Goal: Contribute content

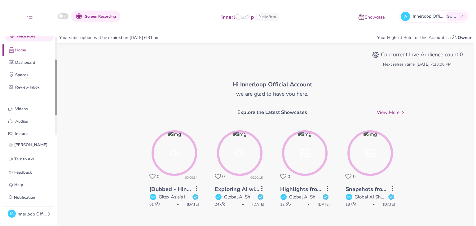
scroll to position [47, 0]
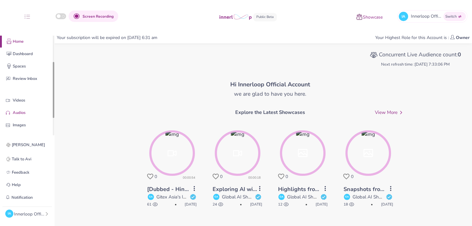
drag, startPoint x: 53, startPoint y: 86, endPoint x: 40, endPoint y: 107, distance: 25.2
click at [31, 103] on p "Videos" at bounding box center [32, 100] width 38 height 7
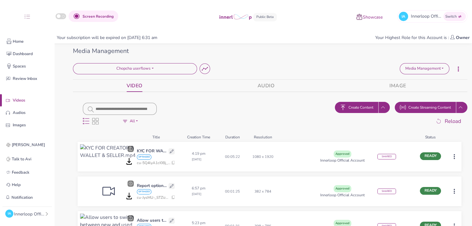
click at [356, 110] on span "Create Content" at bounding box center [360, 108] width 25 height 6
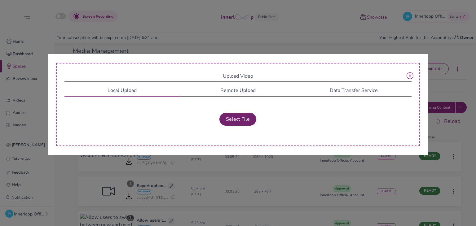
click at [247, 117] on button "Select File" at bounding box center [238, 119] width 37 height 13
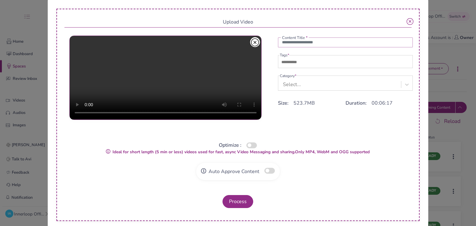
click at [295, 46] on input "text" at bounding box center [345, 43] width 135 height 10
type input "**********"
click at [295, 63] on input "text" at bounding box center [301, 62] width 43 height 7
type input "***"
click at [298, 87] on div "Select..." at bounding box center [341, 84] width 122 height 11
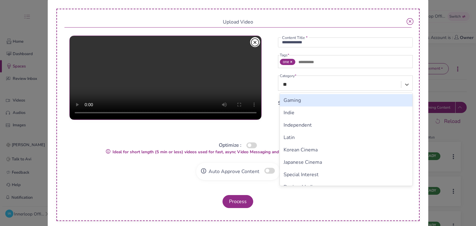
type input "*"
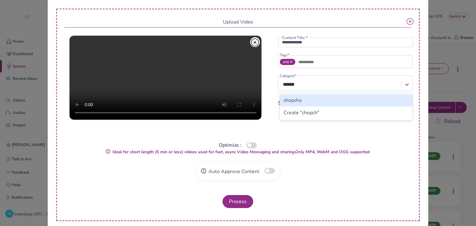
type input "*******"
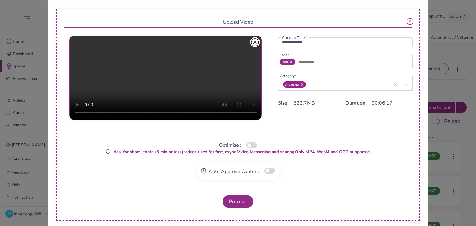
click at [252, 146] on button "button" at bounding box center [252, 146] width 11 height 6
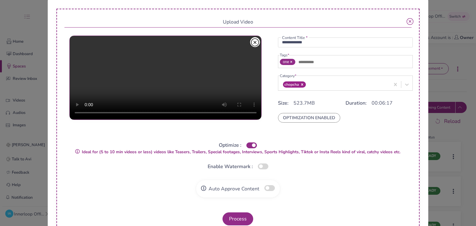
click at [266, 190] on button "button" at bounding box center [270, 188] width 11 height 6
click at [247, 215] on button "Process" at bounding box center [238, 219] width 31 height 13
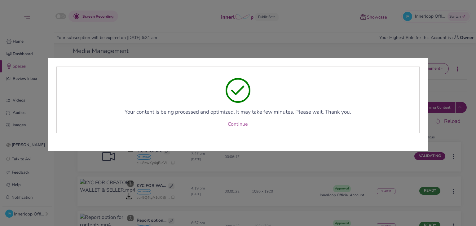
click at [230, 123] on link "Continue" at bounding box center [238, 124] width 20 height 7
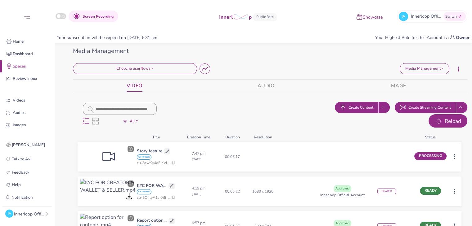
click at [449, 118] on span "Reload" at bounding box center [452, 122] width 16 height 8
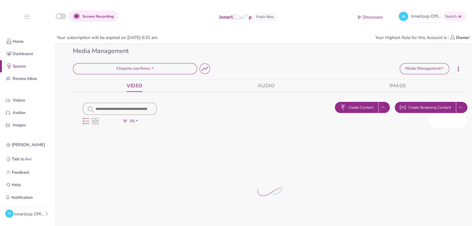
click at [449, 118] on span "Reload" at bounding box center [452, 122] width 16 height 8
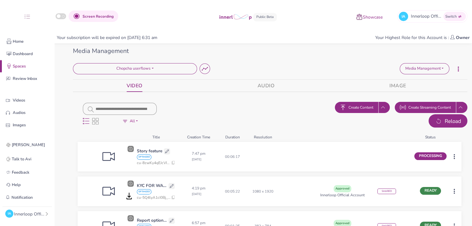
click at [437, 125] on button "Reload" at bounding box center [447, 121] width 39 height 14
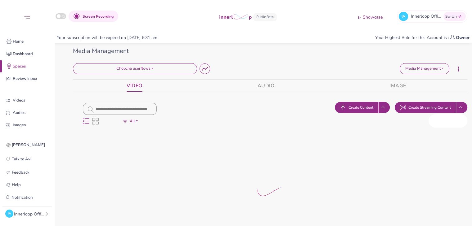
click at [437, 125] on button "Reload" at bounding box center [447, 121] width 39 height 14
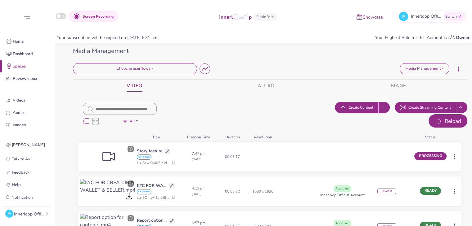
click at [435, 124] on icon "button" at bounding box center [438, 122] width 7 height 8
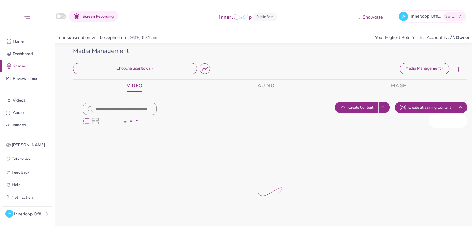
click at [435, 124] on icon "button" at bounding box center [438, 122] width 7 height 8
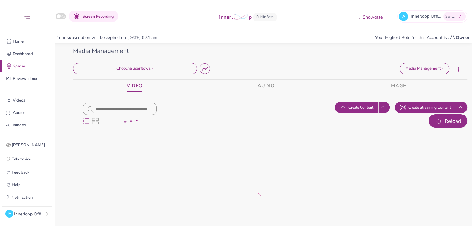
click at [435, 124] on icon "button" at bounding box center [438, 122] width 7 height 8
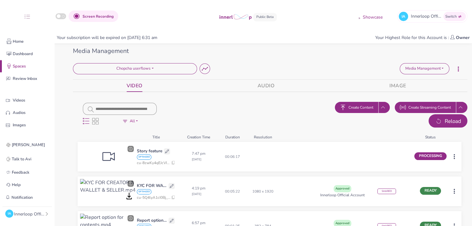
click at [451, 117] on button "Reload" at bounding box center [447, 121] width 39 height 14
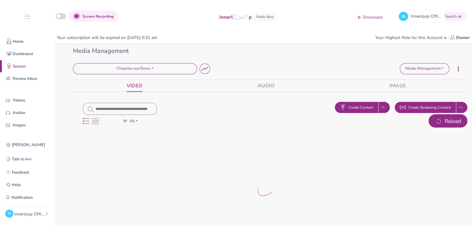
click at [451, 117] on button "Reload" at bounding box center [447, 121] width 39 height 14
click at [451, 118] on button "Reload" at bounding box center [447, 121] width 39 height 14
click at [451, 118] on span "Reload" at bounding box center [452, 122] width 16 height 8
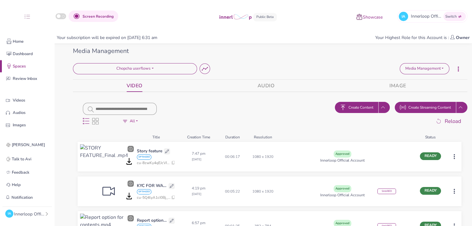
click at [453, 158] on html "Screen Recording Showcase IA Innerloop Official Switch Quick Upload Video Messa…" at bounding box center [236, 113] width 472 height 226
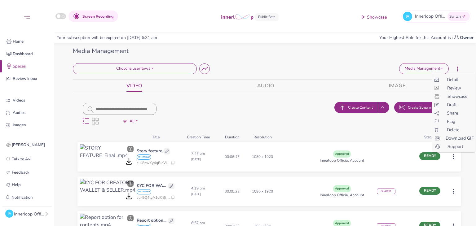
click at [450, 119] on span "Flag" at bounding box center [451, 121] width 8 height 7
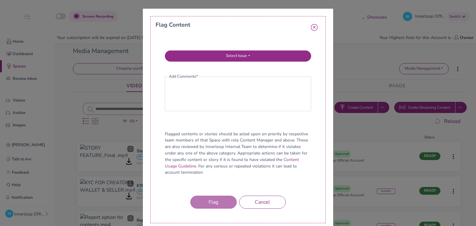
click at [314, 29] on icon "button" at bounding box center [314, 27] width 7 height 7
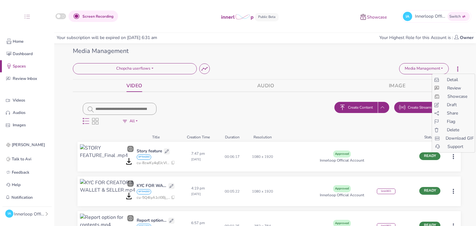
click at [453, 157] on html "Screen Recording Showcase IA Innerloop Official Switch Quick Upload Video Messa…" at bounding box center [238, 113] width 476 height 226
click at [453, 112] on span "Share" at bounding box center [452, 113] width 11 height 7
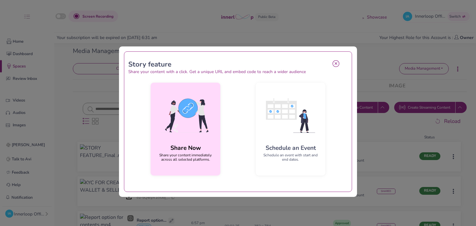
click at [198, 138] on img at bounding box center [186, 116] width 60 height 56
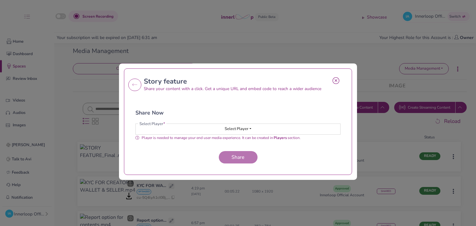
click at [217, 127] on button "Select Player" at bounding box center [238, 129] width 205 height 11
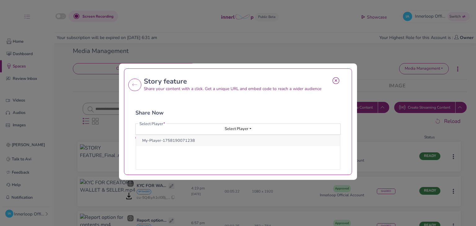
click at [199, 140] on button "My-Player-1758190071238" at bounding box center [238, 141] width 204 height 11
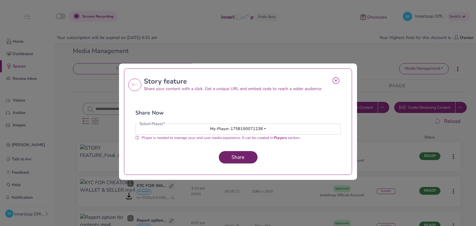
click at [234, 160] on span "Share" at bounding box center [238, 157] width 18 height 7
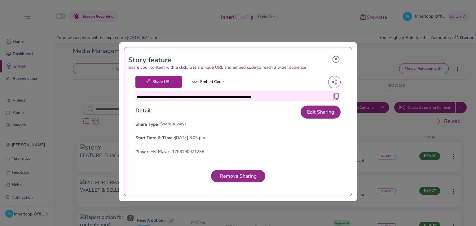
click at [334, 97] on img at bounding box center [336, 96] width 6 height 6
click at [333, 97] on img at bounding box center [336, 96] width 6 height 6
click at [333, 94] on img at bounding box center [336, 96] width 6 height 6
